Goal: Information Seeking & Learning: Learn about a topic

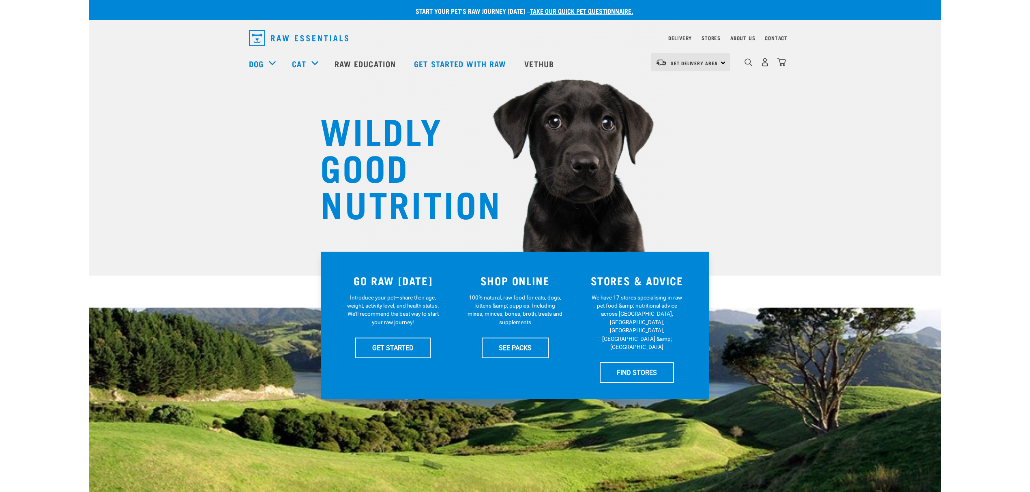
click at [749, 60] on div "dropdown navigation" at bounding box center [748, 62] width 9 height 9
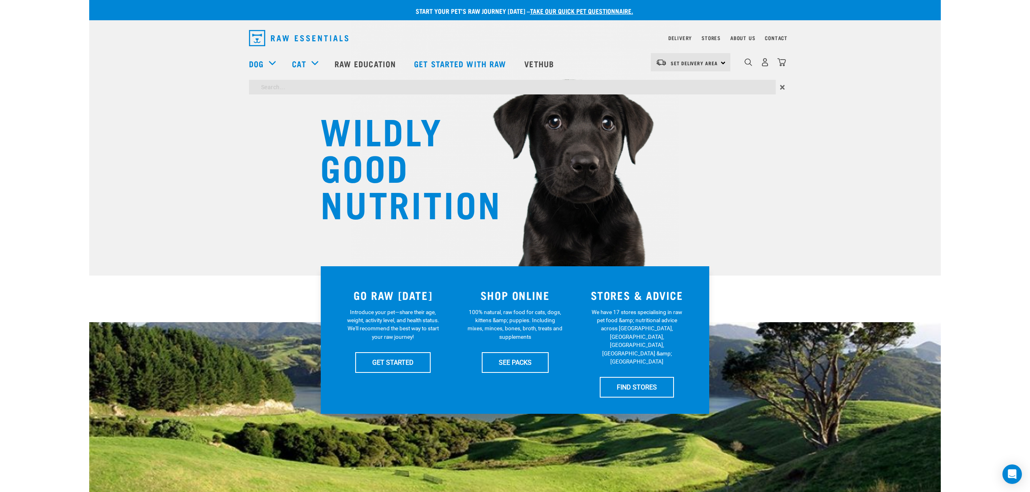
click at [318, 89] on input "search" at bounding box center [512, 87] width 527 height 15
type input "kelp"
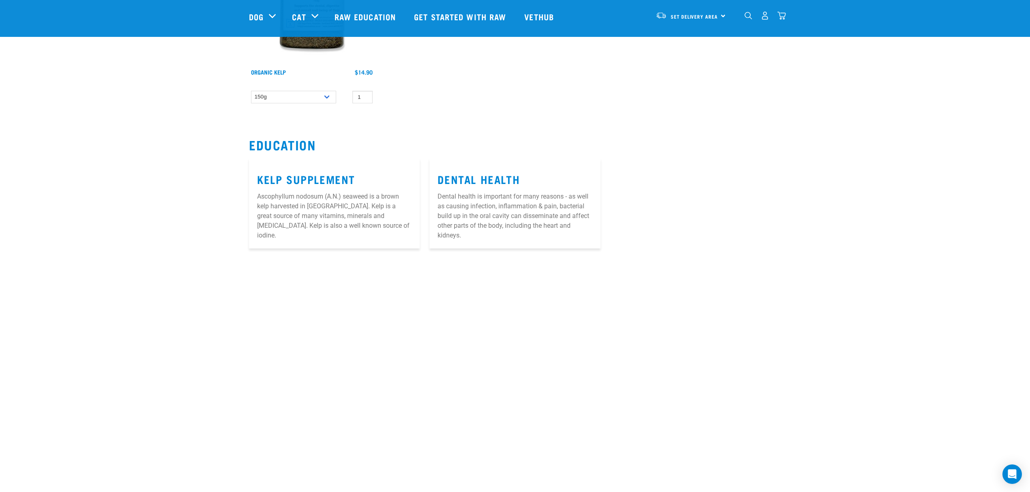
scroll to position [216, 0]
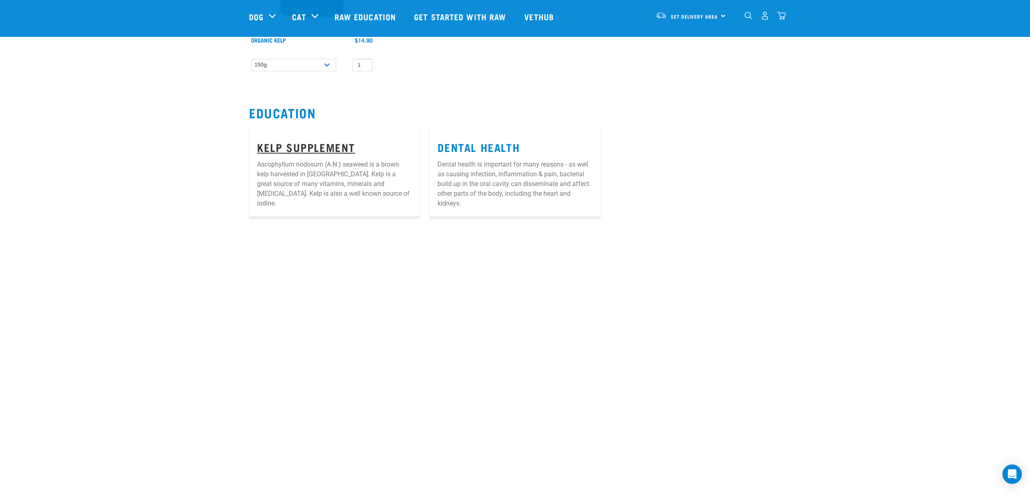
click at [316, 146] on link "Kelp Supplement" at bounding box center [306, 147] width 98 height 6
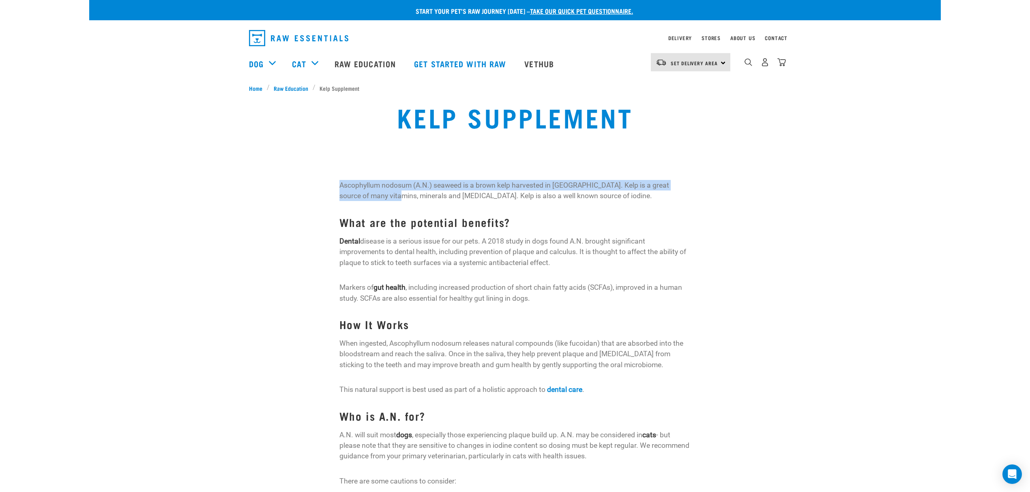
drag, startPoint x: 339, startPoint y: 182, endPoint x: 388, endPoint y: 193, distance: 49.5
click at [388, 193] on p "Ascophyllum nodosum (A.N.) seaweed is a brown kelp harvested in Canada. Kelp is…" at bounding box center [515, 190] width 352 height 21
click at [372, 190] on p "Ascophyllum nodosum (A.N.) seaweed is a brown kelp harvested in Canada. Kelp is…" at bounding box center [515, 190] width 352 height 21
drag, startPoint x: 340, startPoint y: 184, endPoint x: 410, endPoint y: 185, distance: 70.6
click at [412, 185] on p "Ascophyllum nodosum (A.N.) seaweed is a brown kelp harvested in Canada. Kelp is…" at bounding box center [515, 190] width 352 height 21
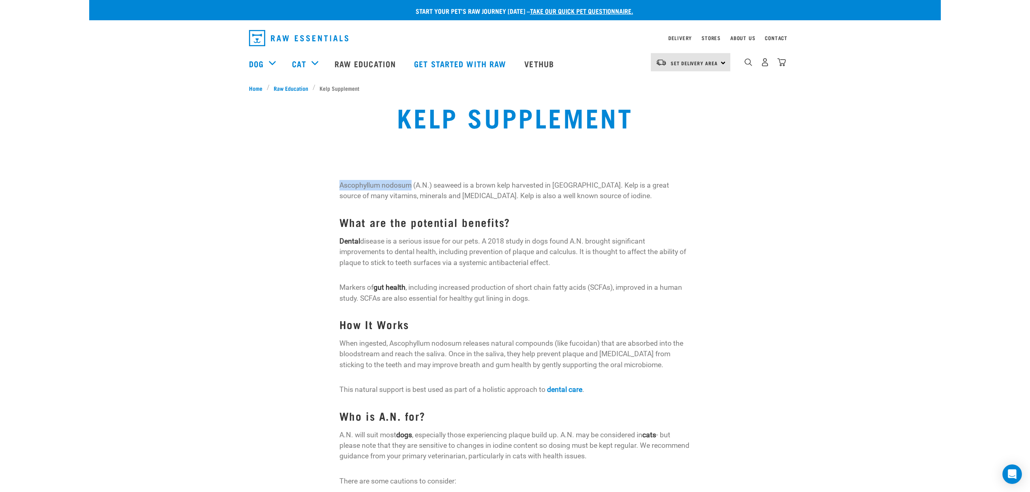
copy p "Ascophyllum nodosum"
